Goal: Task Accomplishment & Management: Manage account settings

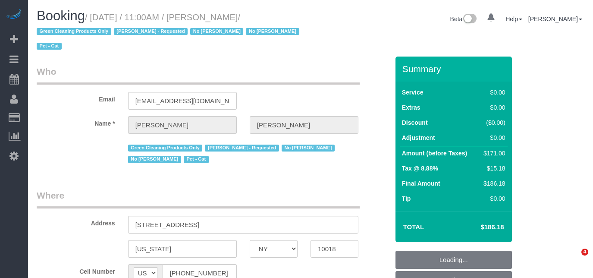
select select "NY"
select select "number:89"
select select "number:90"
select select "number:14"
select select "number:5"
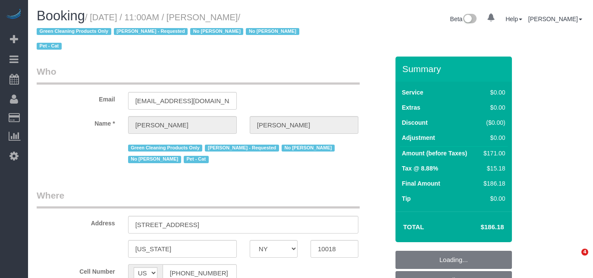
select select "object:785"
select select "spot4"
select select "object:1311"
select select "1"
select select "2"
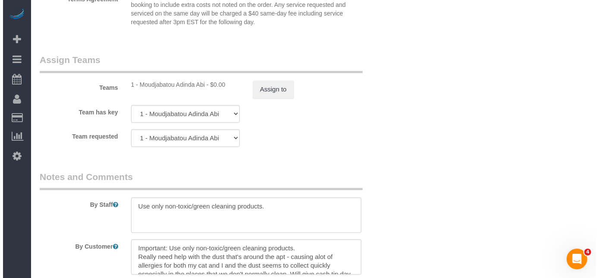
scroll to position [1177, 0]
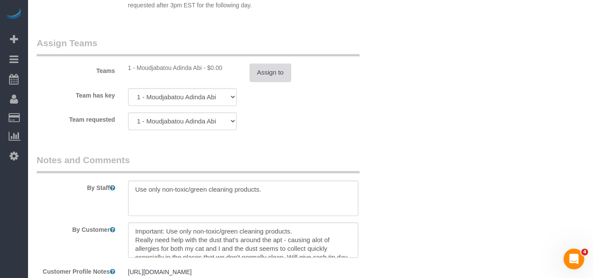
click at [265, 78] on button "Assign to" at bounding box center [270, 72] width 41 height 18
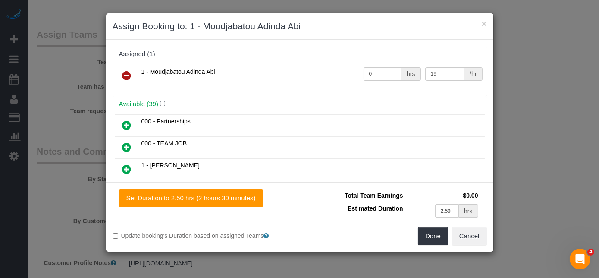
click at [262, 88] on div "1 - Moudjabatou Adinda Abi 0 hrs 19 /hr" at bounding box center [300, 80] width 375 height 34
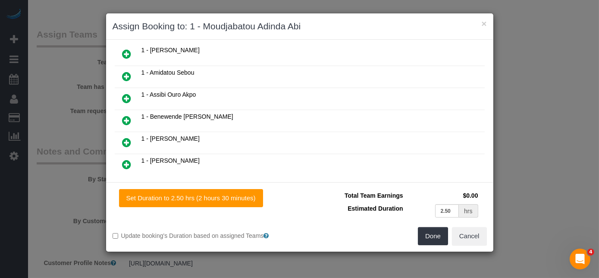
click at [126, 117] on icon at bounding box center [127, 120] width 9 height 10
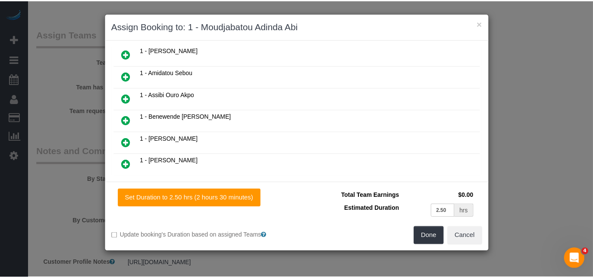
scroll to position [137, 0]
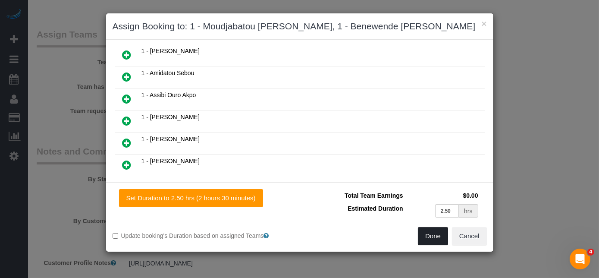
click at [434, 240] on button "Done" at bounding box center [433, 236] width 30 height 18
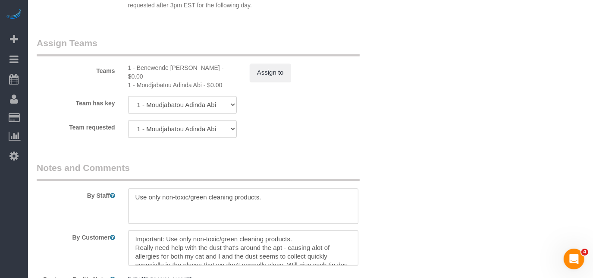
drag, startPoint x: 226, startPoint y: 69, endPoint x: 136, endPoint y: 66, distance: 89.4
click at [136, 66] on div "1 - Benewende [PERSON_NAME] - $0.00" at bounding box center [182, 71] width 109 height 17
copy div "Benewende [PERSON_NAME]"
click at [134, 199] on textarea at bounding box center [243, 205] width 230 height 35
click at [192, 190] on textarea at bounding box center [243, 205] width 230 height 35
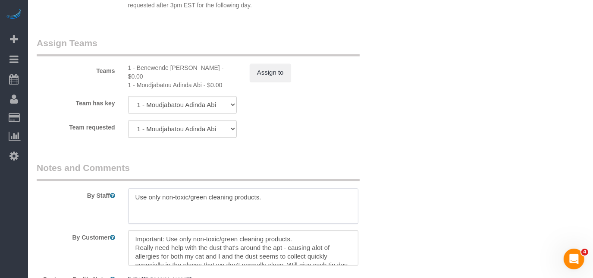
paste textarea "Trainee: NAME -- please wait for your trainer before entering the unit"
click at [170, 195] on textarea at bounding box center [243, 205] width 230 height 35
click at [225, 69] on div "1 - Benewende [PERSON_NAME] - $0.00" at bounding box center [182, 71] width 109 height 17
drag, startPoint x: 228, startPoint y: 69, endPoint x: 138, endPoint y: 72, distance: 89.8
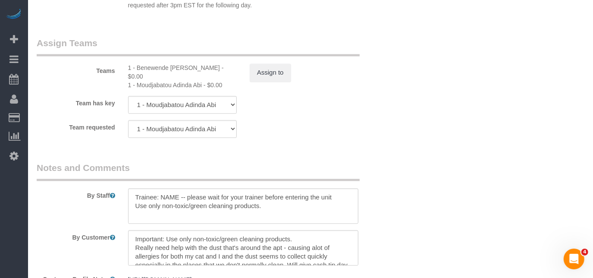
click at [138, 72] on div "1 - Benewende [PERSON_NAME] - $0.00" at bounding box center [182, 71] width 109 height 17
copy div "Benewende [PERSON_NAME]"
click at [171, 201] on textarea at bounding box center [243, 205] width 230 height 35
paste textarea "Benewende [PERSON_NAME]"
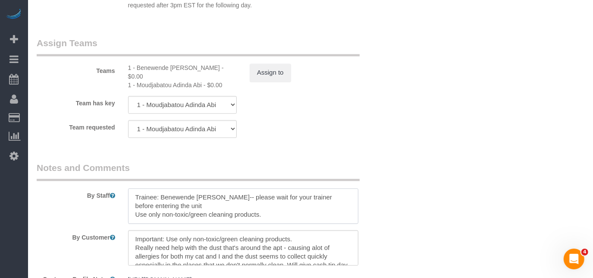
click at [257, 205] on textarea at bounding box center [243, 205] width 230 height 35
type textarea "Trainee: Benewende [PERSON_NAME]-- please wait for your trainer before entering…"
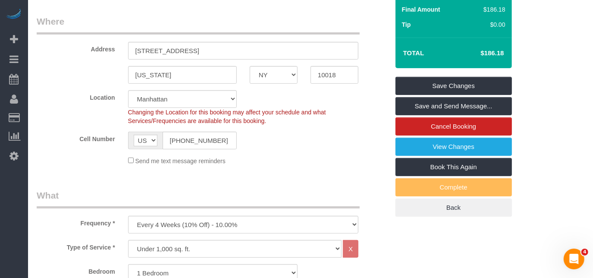
scroll to position [78, 0]
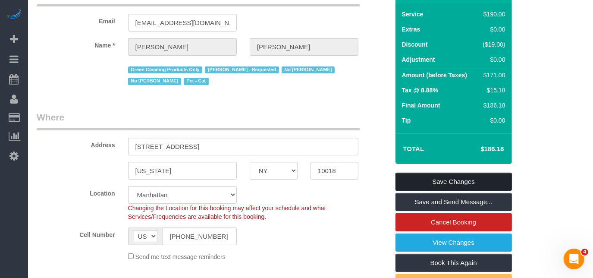
click at [437, 183] on link "Save Changes" at bounding box center [454, 182] width 117 height 18
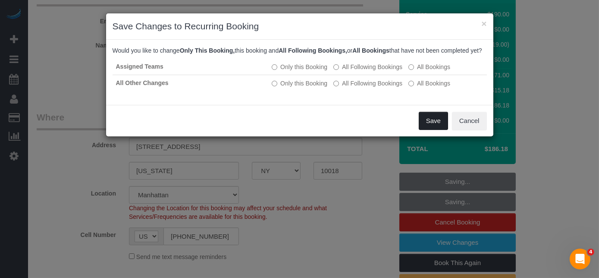
click at [439, 129] on button "Save" at bounding box center [433, 121] width 29 height 18
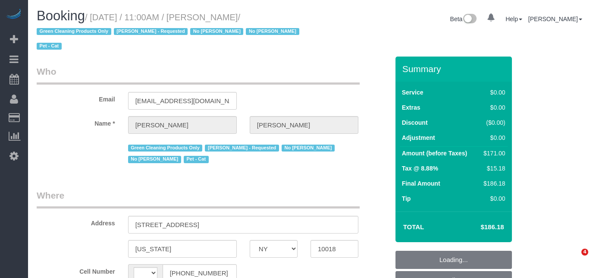
select select "NY"
select select "string:US"
select select "spot4"
select select "string:stripe-pm_1N747P4VGloSiKo741cZNSX2"
select select "object:1065"
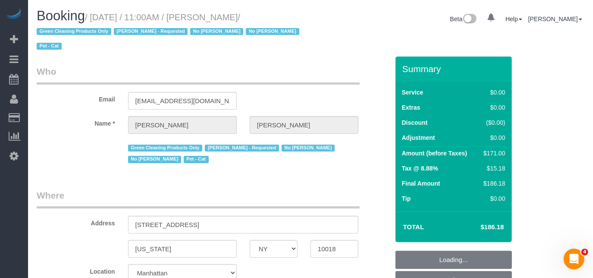
select select "number:89"
select select "number:90"
select select "number:14"
select select "number:5"
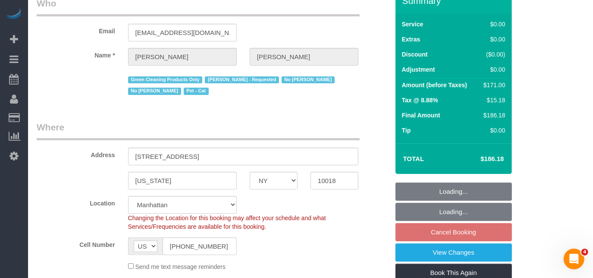
select select "object:1317"
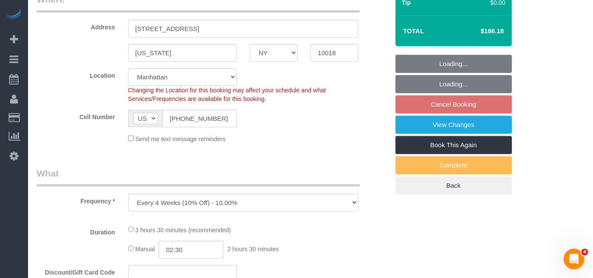
select select "1"
select select "2"
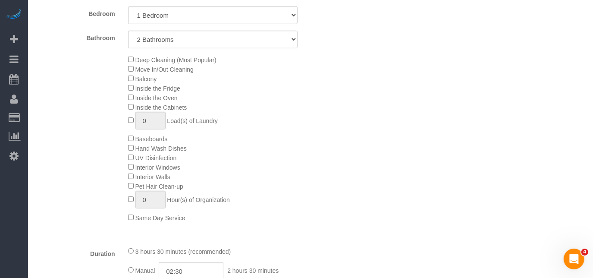
select select "1"
select select "2"
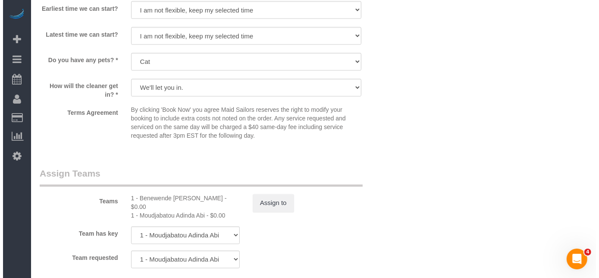
scroll to position [1059, 0]
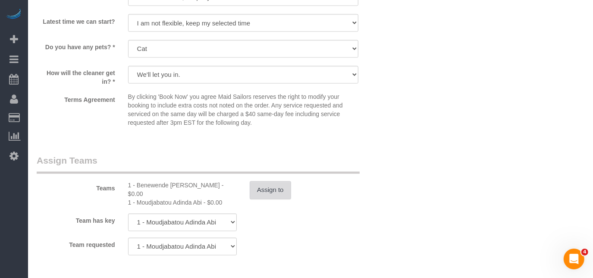
click at [280, 198] on button "Assign to" at bounding box center [270, 190] width 41 height 18
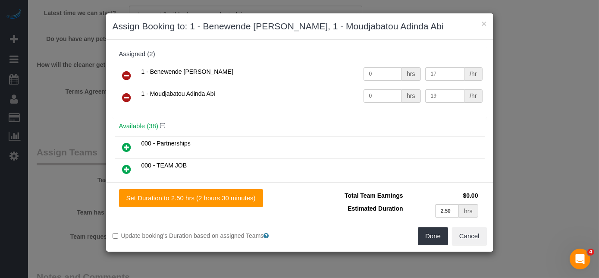
click at [131, 73] on link at bounding box center [127, 75] width 20 height 17
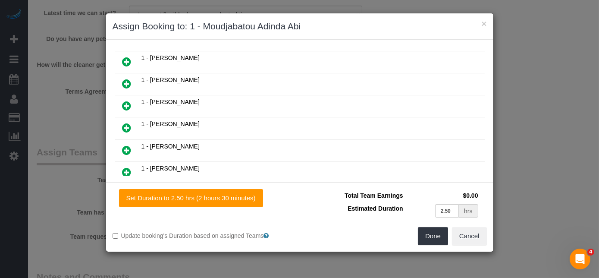
scroll to position [520, 0]
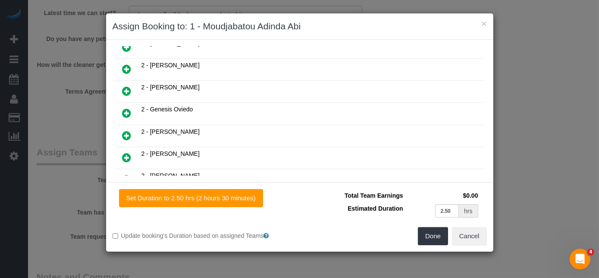
click at [128, 130] on icon at bounding box center [127, 135] width 9 height 10
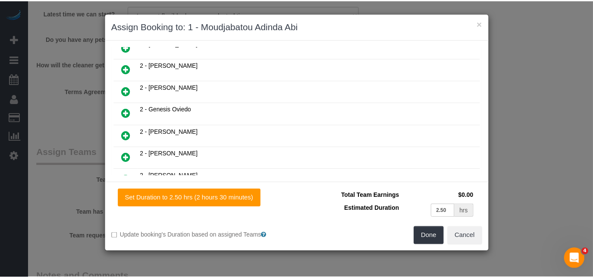
scroll to position [541, 0]
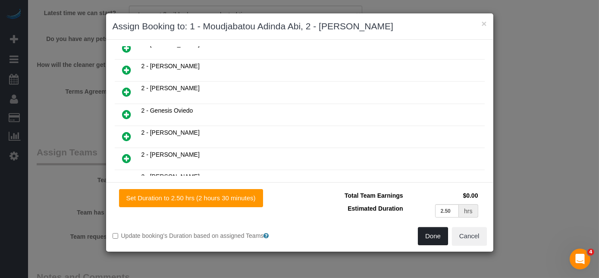
click at [432, 235] on button "Done" at bounding box center [433, 236] width 30 height 18
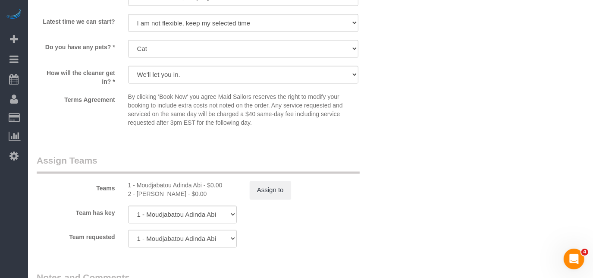
drag, startPoint x: 180, startPoint y: 194, endPoint x: 138, endPoint y: 195, distance: 42.3
click at [138, 195] on div "2 - Guerline Piquant - $0.00" at bounding box center [182, 194] width 109 height 9
drag, startPoint x: 183, startPoint y: 193, endPoint x: 137, endPoint y: 194, distance: 46.2
click at [137, 194] on div "2 - Guerline Piquant - $0.00" at bounding box center [182, 194] width 109 height 9
copy div "Guerline Piquant"
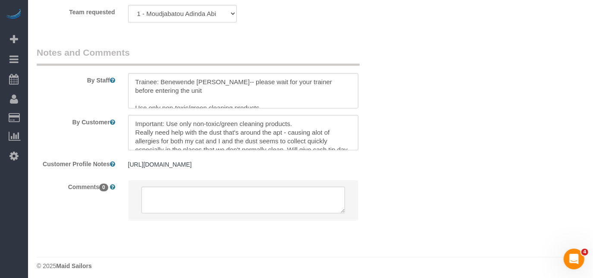
scroll to position [1289, 0]
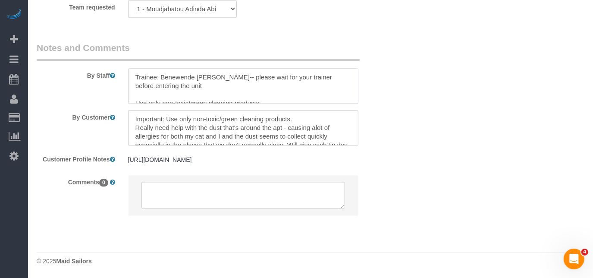
click at [201, 87] on textarea at bounding box center [243, 85] width 230 height 35
drag, startPoint x: 258, startPoint y: 79, endPoint x: 160, endPoint y: 75, distance: 98.0
click at [160, 75] on textarea at bounding box center [243, 85] width 230 height 35
paste textarea "Guerline Piquant"
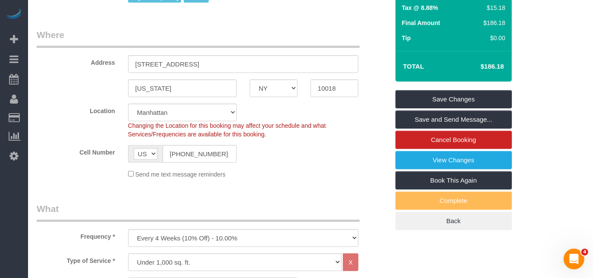
scroll to position [73, 0]
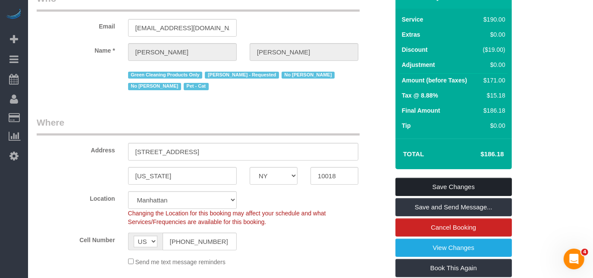
type textarea "Trainee: Guerline Piquant -- please wait for your trainer before entering the u…"
click at [459, 187] on link "Save Changes" at bounding box center [454, 187] width 117 height 18
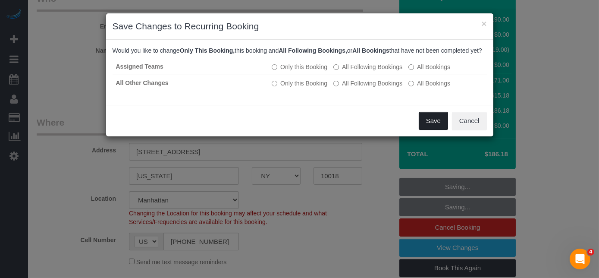
click at [439, 130] on button "Save" at bounding box center [433, 121] width 29 height 18
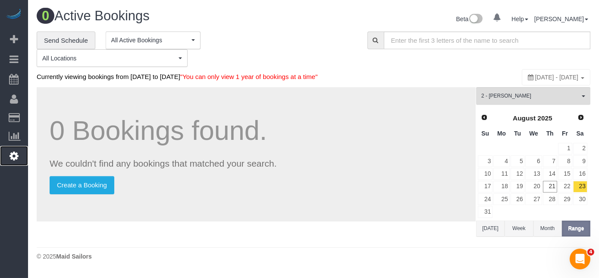
click at [19, 154] on link "Settings" at bounding box center [14, 156] width 28 height 20
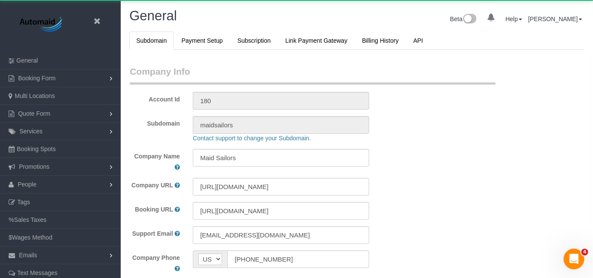
scroll to position [1898, 593]
select select "425"
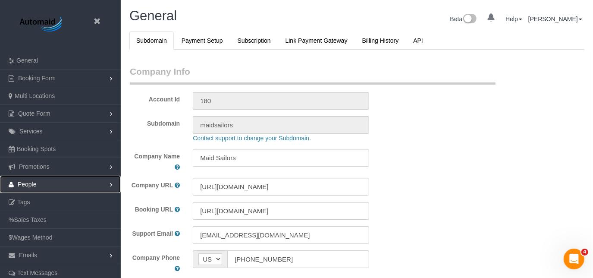
click at [54, 178] on link "People" at bounding box center [60, 184] width 121 height 17
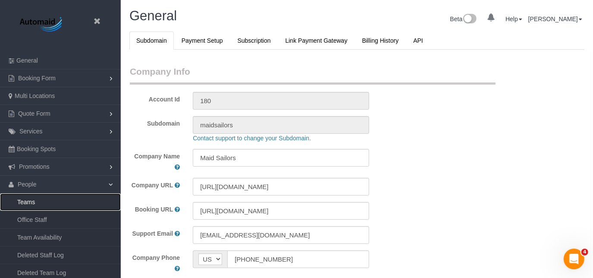
click at [49, 204] on link "Teams" at bounding box center [60, 201] width 121 height 17
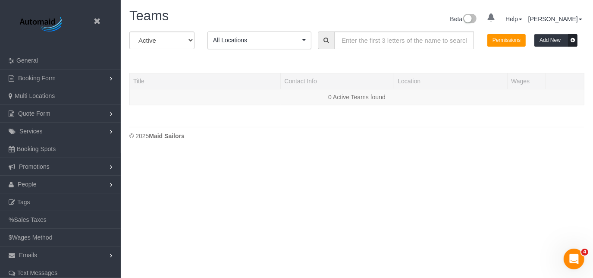
scroll to position [181, 593]
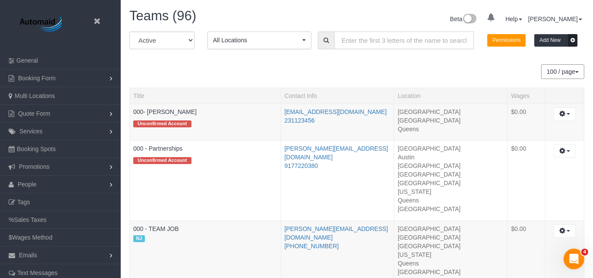
click at [343, 46] on input "text" at bounding box center [404, 41] width 140 height 18
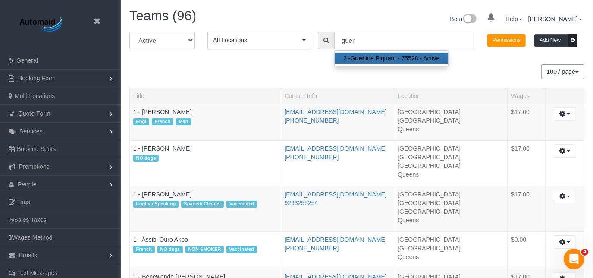
scroll to position [42949, 42558]
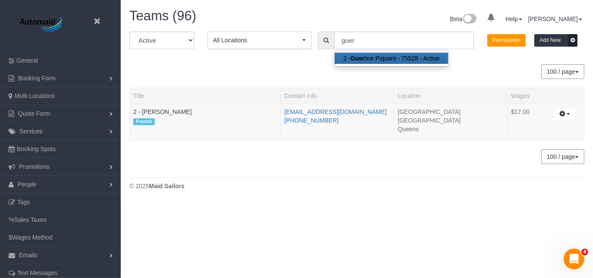
click at [347, 59] on link "2 - Guer line Piquant - 75528 - Active" at bounding box center [391, 58] width 113 height 11
type input "2 - [PERSON_NAME]"
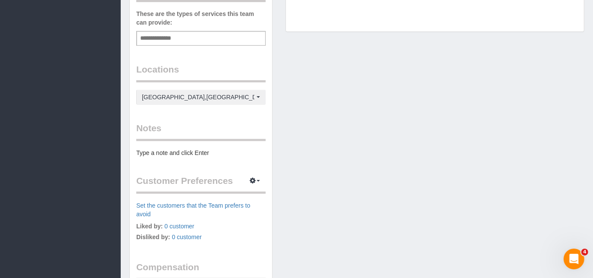
scroll to position [443, 0]
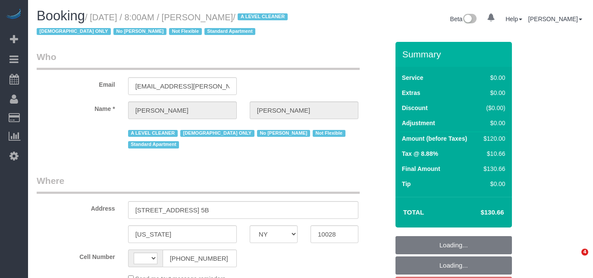
select select "NY"
select select "object:389"
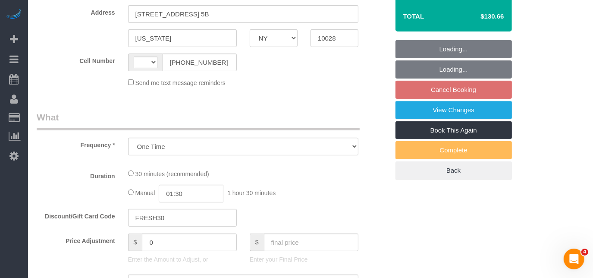
select select "string:stripe-pm_1MsbSa4VGloSiKo72Sxkt3hB"
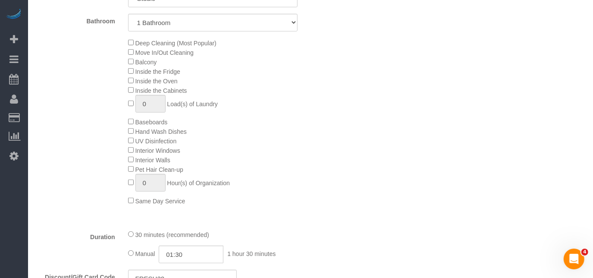
select select "string:[GEOGRAPHIC_DATA]"
select select "spot1"
select select "number:89"
select select "number:90"
select select "number:15"
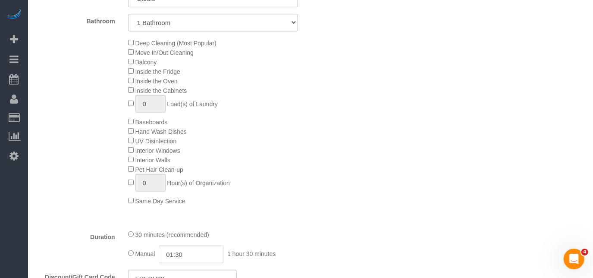
select select "number:5"
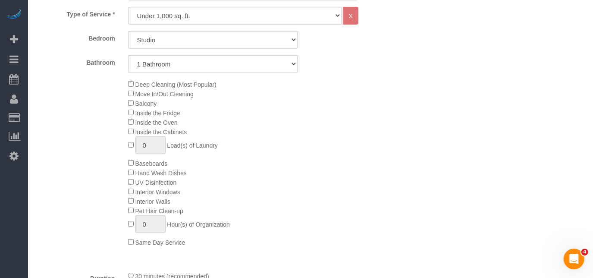
select select "object:1308"
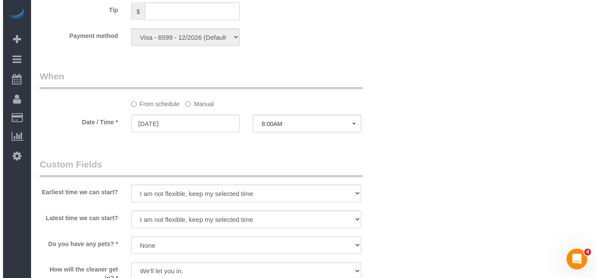
scroll to position [1059, 0]
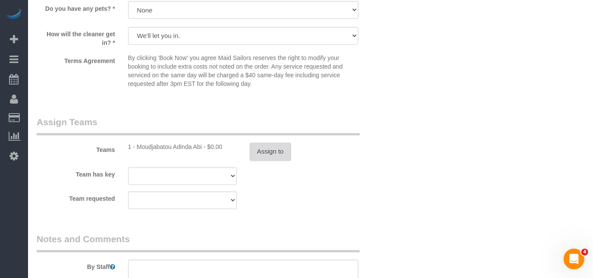
click at [263, 143] on button "Assign to" at bounding box center [270, 152] width 41 height 18
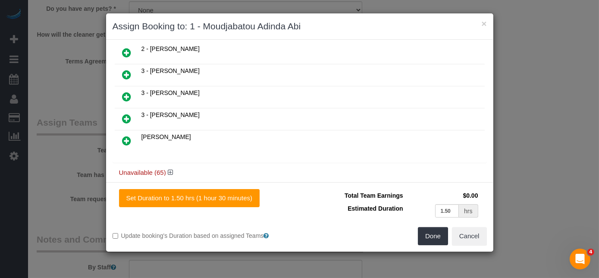
scroll to position [294, 0]
click at [172, 164] on div "Unavailable (65)" at bounding box center [300, 172] width 375 height 16
click at [172, 168] on link at bounding box center [169, 171] width 7 height 7
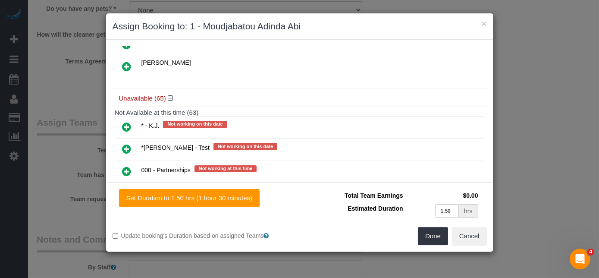
scroll to position [1157, 0]
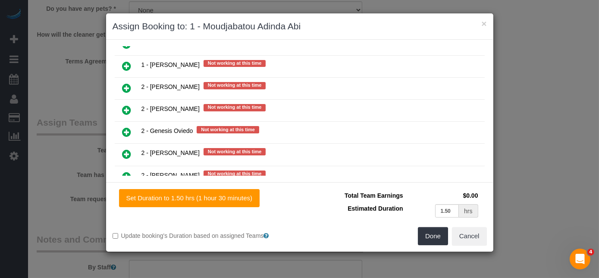
click at [135, 146] on link at bounding box center [127, 154] width 20 height 17
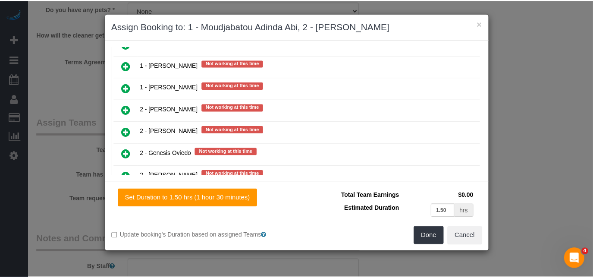
scroll to position [1178, 0]
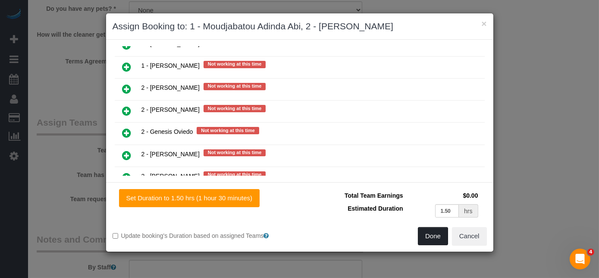
click at [425, 239] on button "Done" at bounding box center [433, 236] width 30 height 18
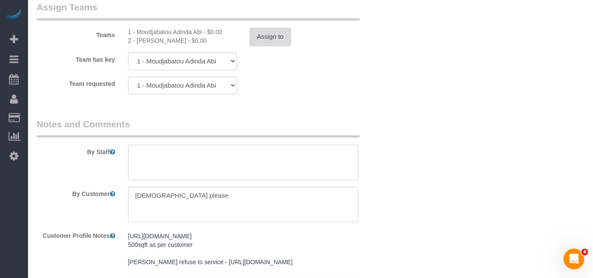
scroll to position [1177, 0]
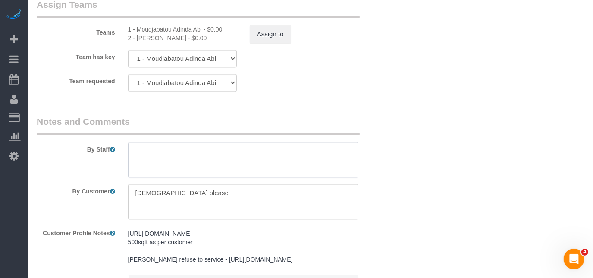
click at [199, 161] on textarea at bounding box center [243, 159] width 230 height 35
click at [136, 159] on textarea at bounding box center [243, 159] width 230 height 35
paste textarea "Trainee: NAME -- please wait for your trainer before entering the unit"
drag, startPoint x: 182, startPoint y: 28, endPoint x: 139, endPoint y: 28, distance: 42.7
click at [139, 34] on div "2 - Guerline Piquant - $0.00" at bounding box center [182, 38] width 109 height 9
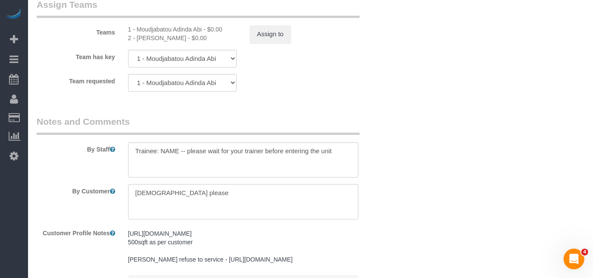
copy div "Guerline Piquant"
click at [170, 142] on textarea at bounding box center [243, 159] width 230 height 35
click at [168, 142] on textarea at bounding box center [243, 159] width 230 height 35
paste textarea "Guerline Piquant"
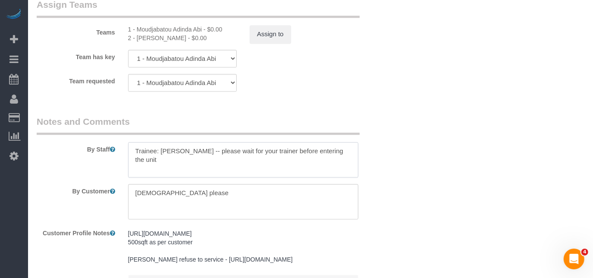
type textarea "Trainee: Guerline Piquant -- please wait for your trainer before entering the u…"
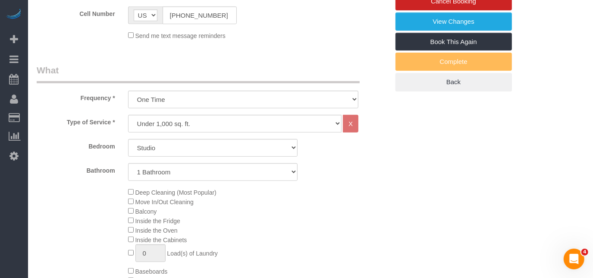
scroll to position [157, 0]
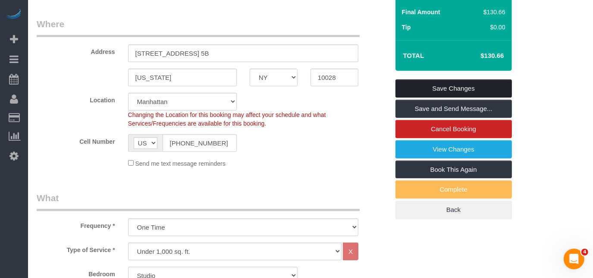
click at [444, 88] on link "Save Changes" at bounding box center [454, 88] width 117 height 18
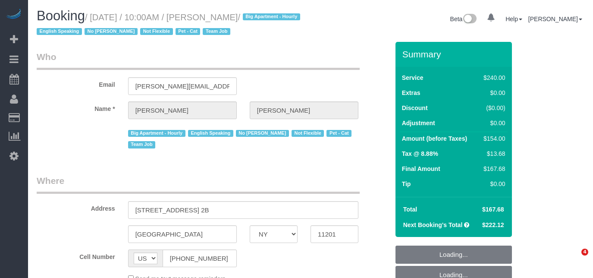
select select "NY"
select select "number:89"
select select "number:90"
select select "number:14"
select select "number:5"
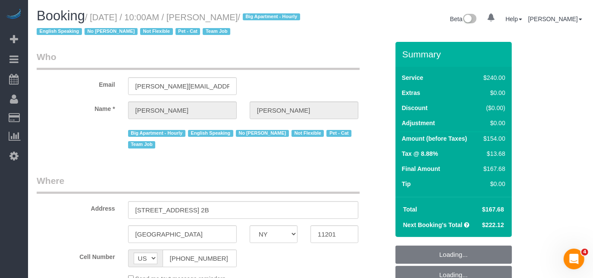
select select "object:782"
select select "string:stripe-pm_1Ro8Hr4VGloSiKo7kqJISDBj"
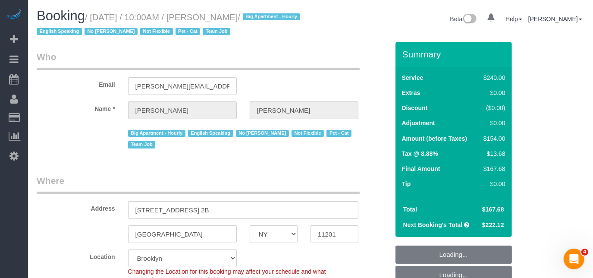
select select "spot3"
select select "object:1187"
select select "180"
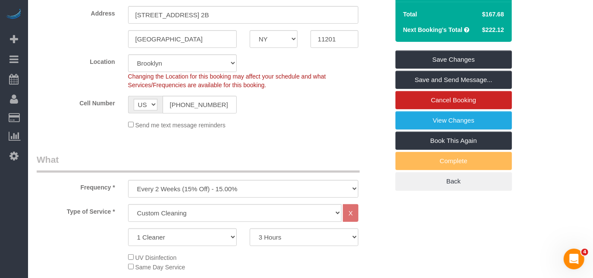
scroll to position [196, 0]
